Goal: Information Seeking & Learning: Learn about a topic

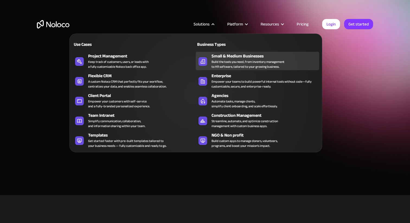
click at [223, 58] on div "Small & Medium Businesses" at bounding box center [267, 56] width 110 height 7
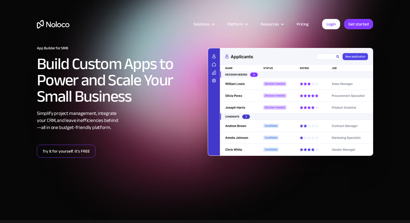
click at [78, 149] on link "Try it for yourself. It’s FREE" at bounding box center [66, 151] width 59 height 13
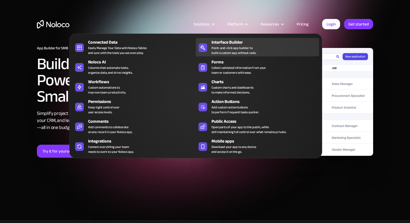
click at [234, 50] on div "Point-and-click app builder to build a custom app without code." at bounding box center [234, 51] width 45 height 10
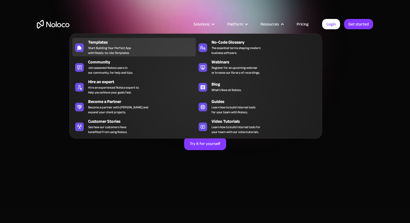
click at [141, 48] on div "Templates Start Building Your Perfect App with Ready-to-Use Templates" at bounding box center [140, 47] width 105 height 16
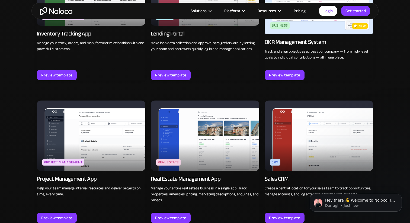
scroll to position [892, 0]
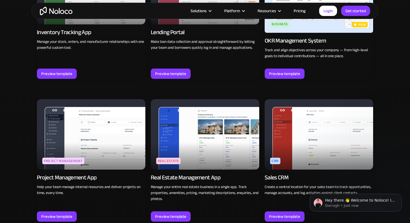
click at [238, 132] on img at bounding box center [205, 134] width 109 height 71
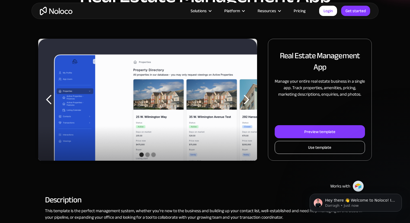
scroll to position [66, 0]
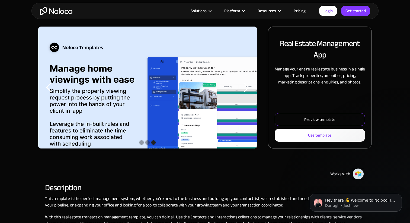
click at [302, 121] on link "Preview template" at bounding box center [320, 119] width 90 height 13
